Goal: Task Accomplishment & Management: Complete application form

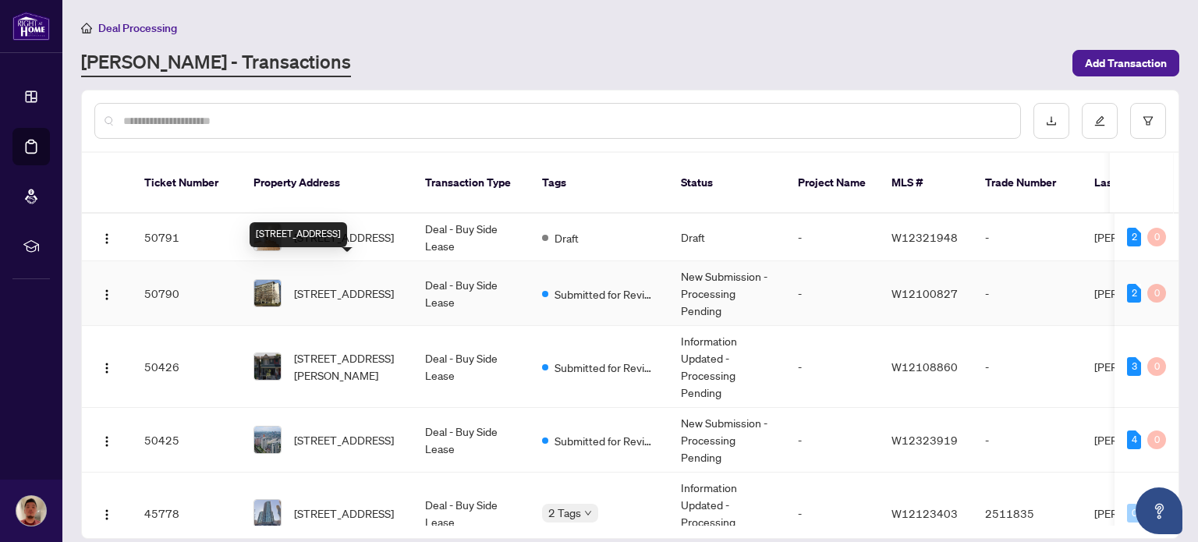
click at [359, 285] on span "[STREET_ADDRESS]" at bounding box center [344, 293] width 100 height 17
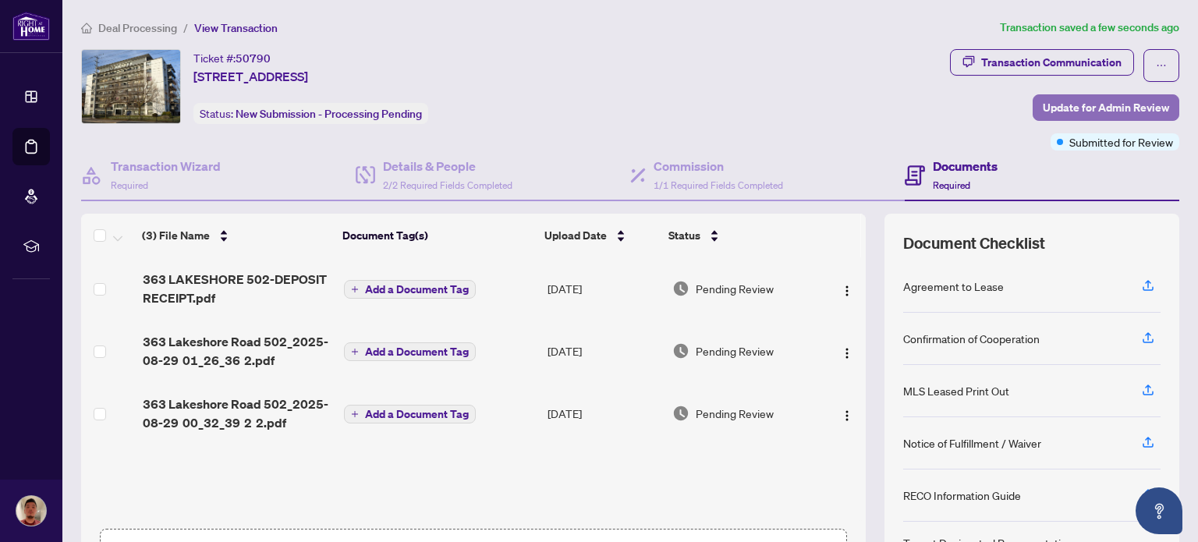
click at [1064, 104] on span "Update for Admin Review" at bounding box center [1105, 107] width 126 height 25
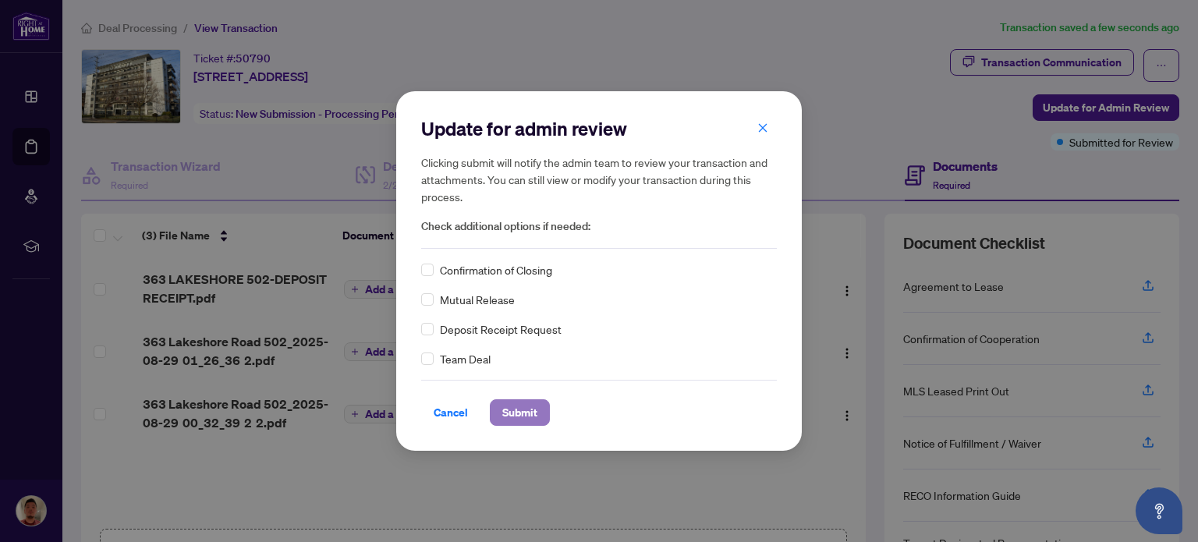
click at [524, 410] on span "Submit" at bounding box center [519, 412] width 35 height 25
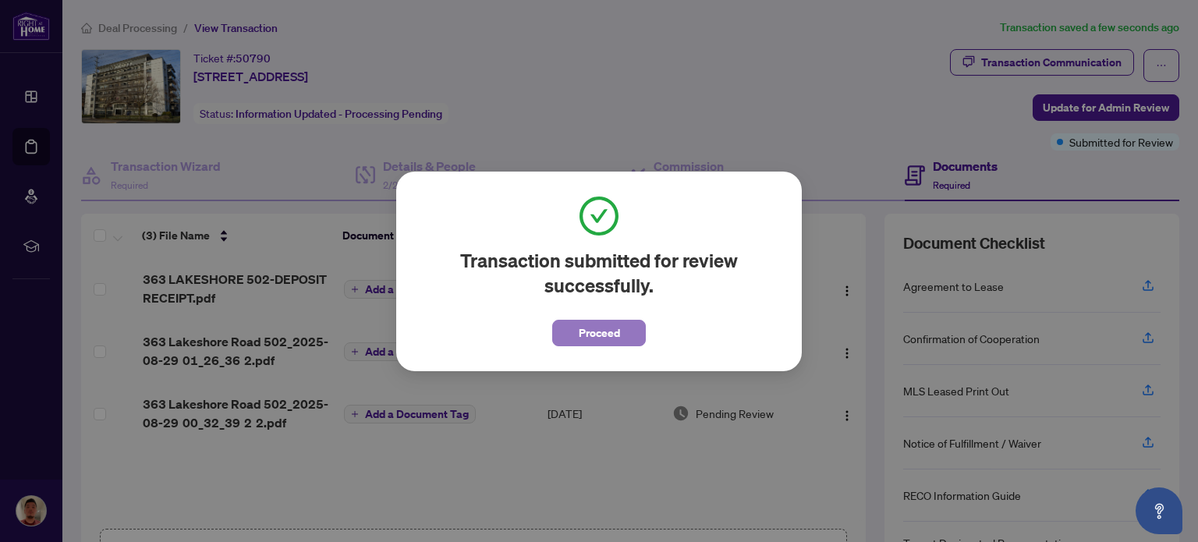
click at [608, 334] on span "Proceed" at bounding box center [598, 332] width 41 height 25
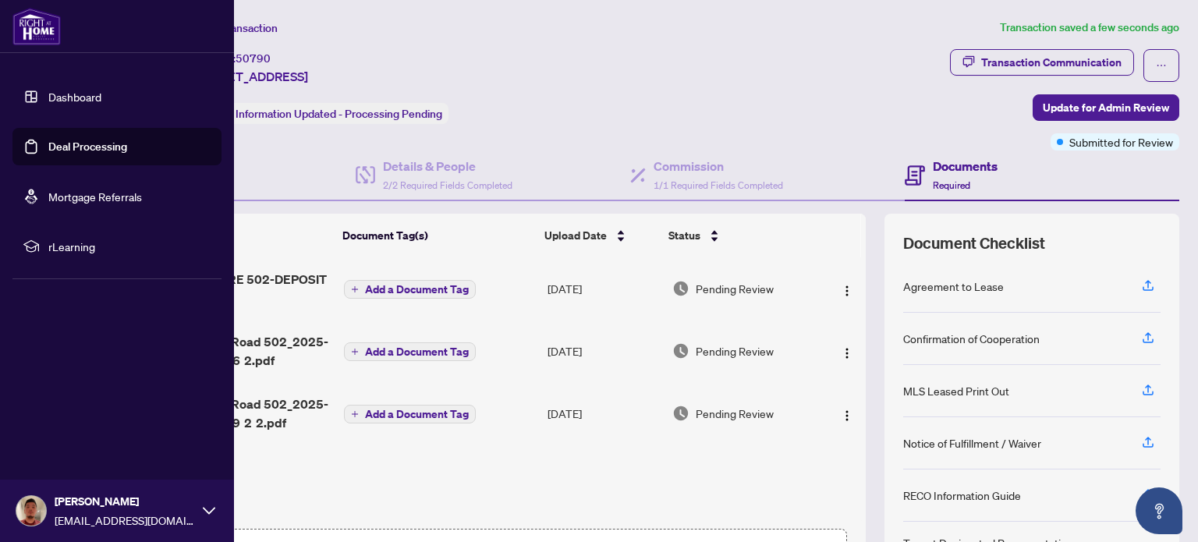
click at [75, 92] on link "Dashboard" at bounding box center [74, 97] width 53 height 14
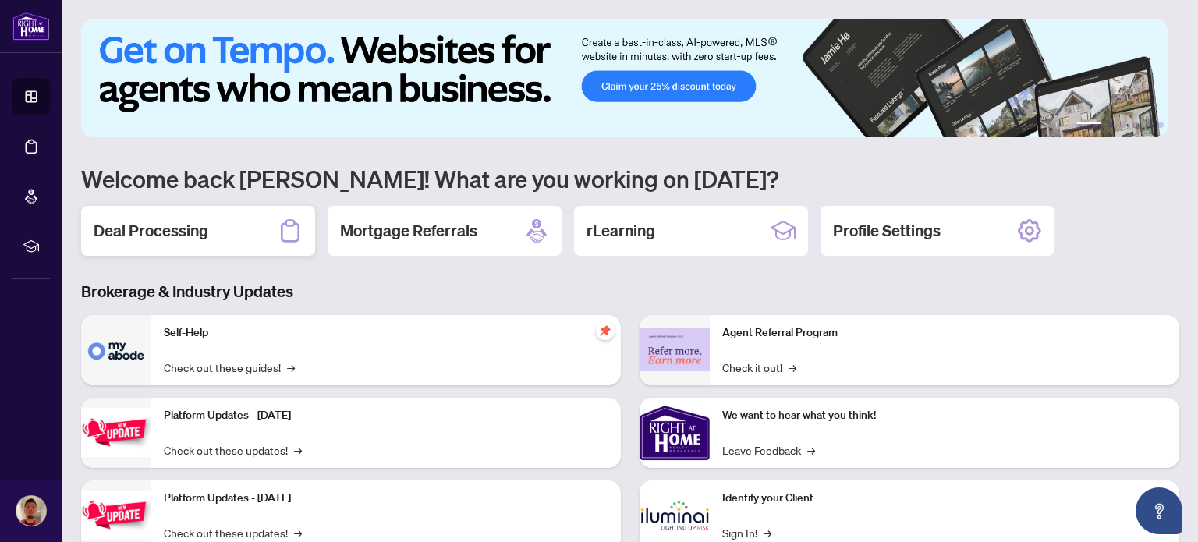
click at [248, 211] on div "Deal Processing" at bounding box center [198, 231] width 234 height 50
